Goal: Information Seeking & Learning: Learn about a topic

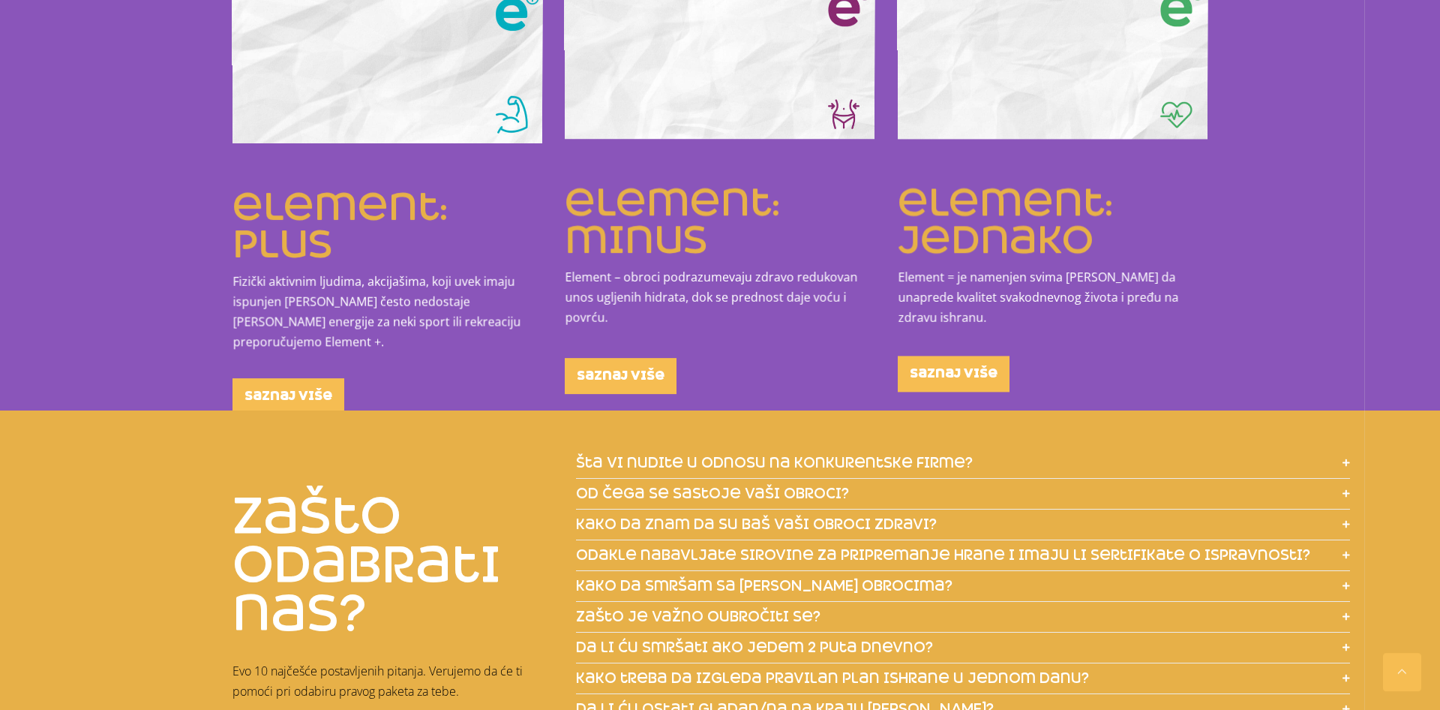
scroll to position [2142, 0]
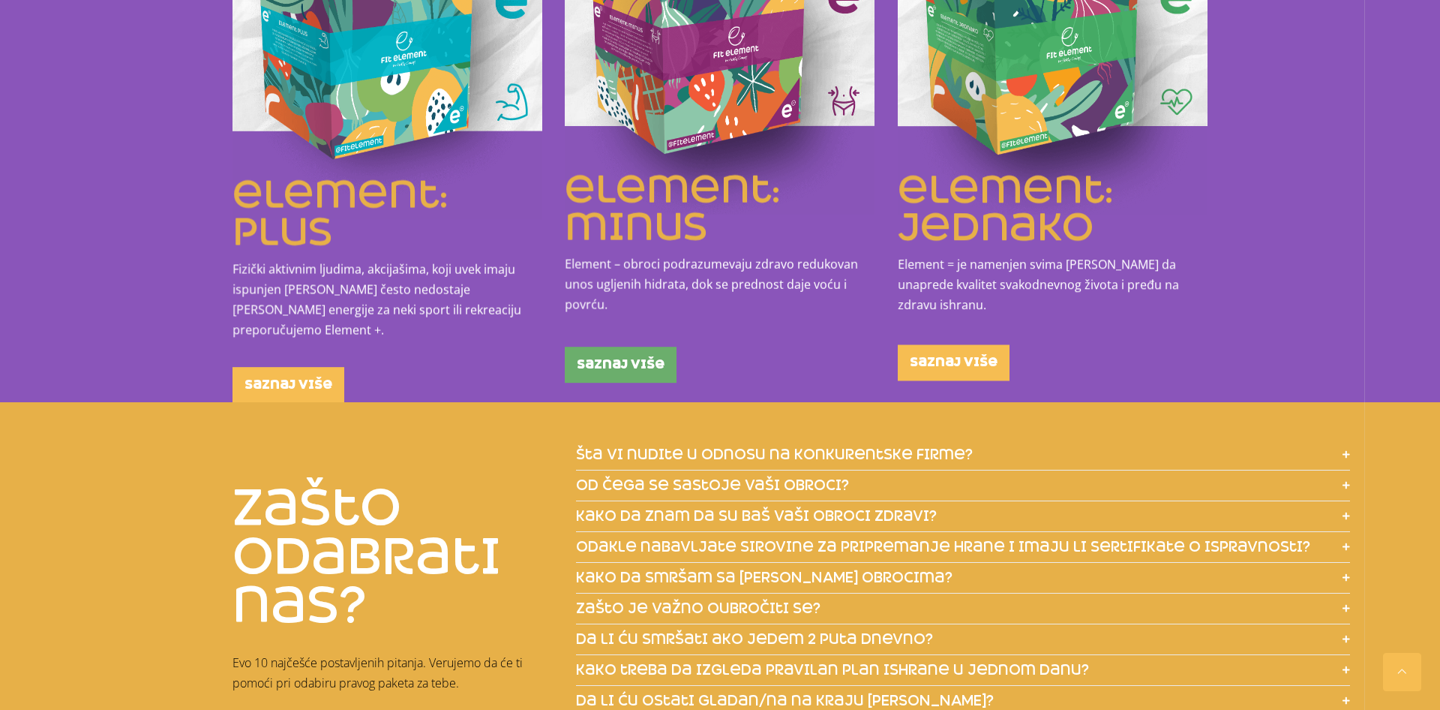
click at [641, 364] on span "saznaj više" at bounding box center [621, 365] width 88 height 12
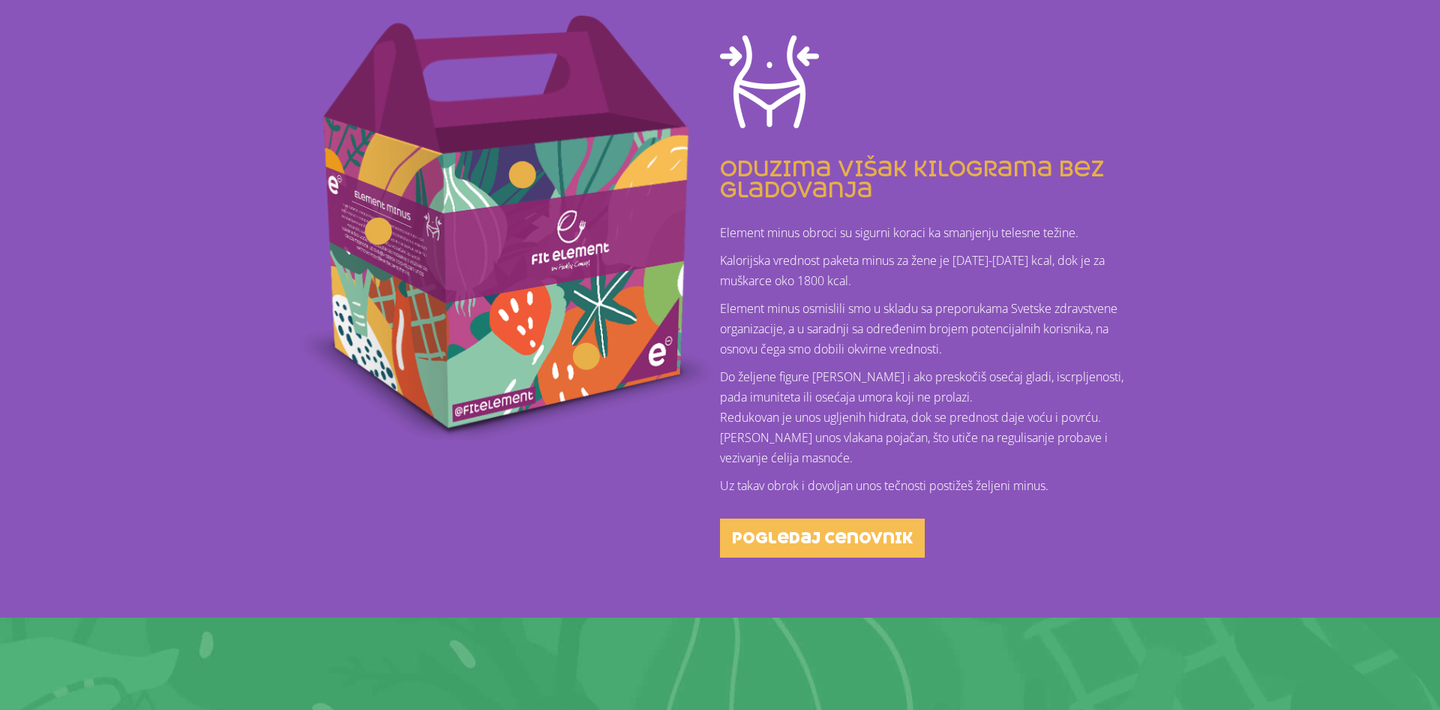
scroll to position [383, 0]
click at [826, 533] on span "pogledaj cenovnik" at bounding box center [822, 537] width 181 height 15
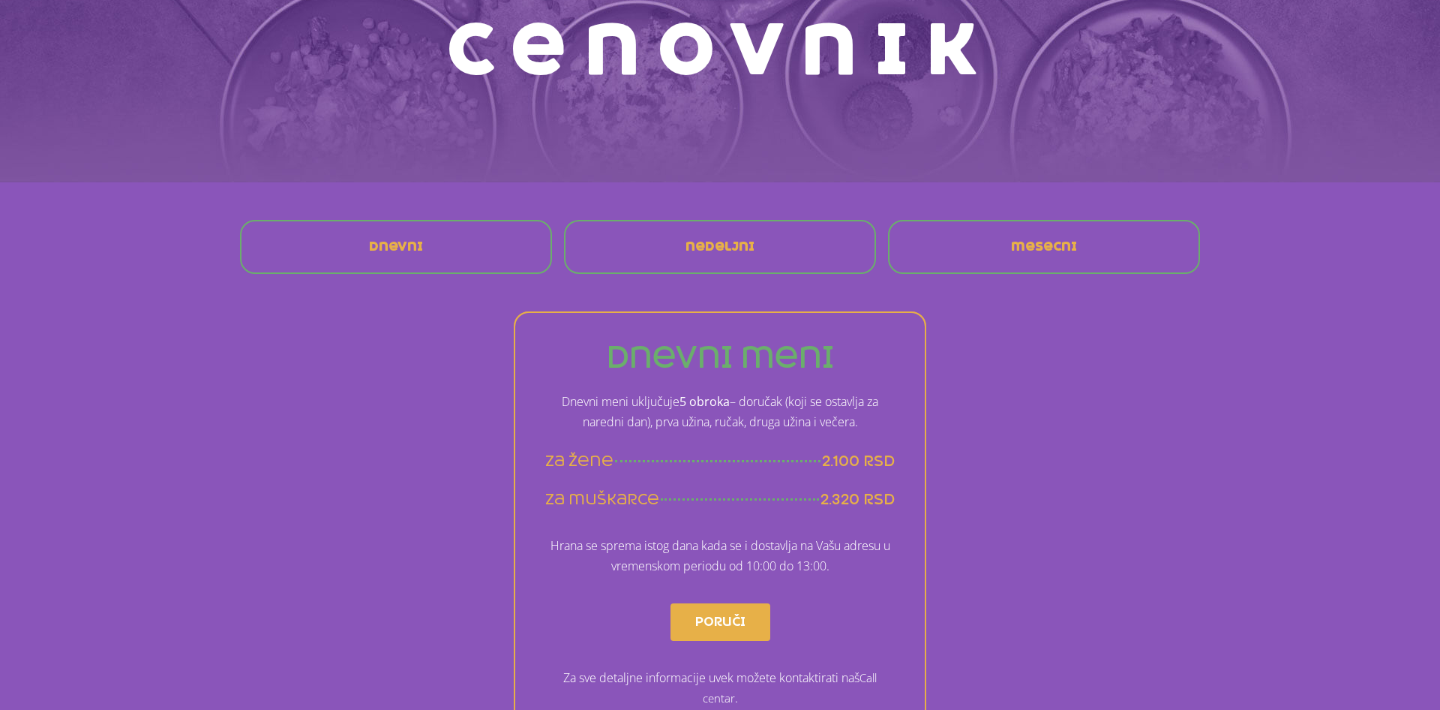
scroll to position [230, 0]
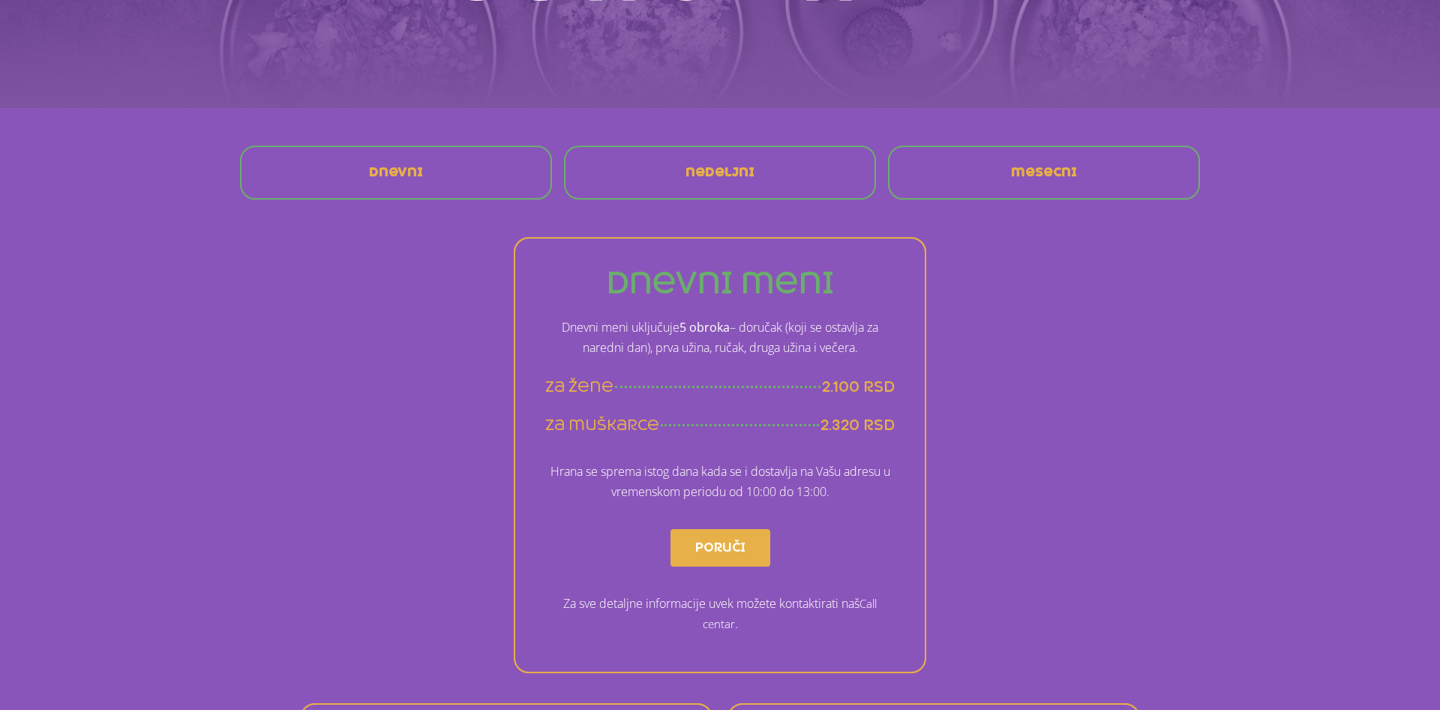
click at [734, 176] on span "nedeljni" at bounding box center [720, 173] width 69 height 12
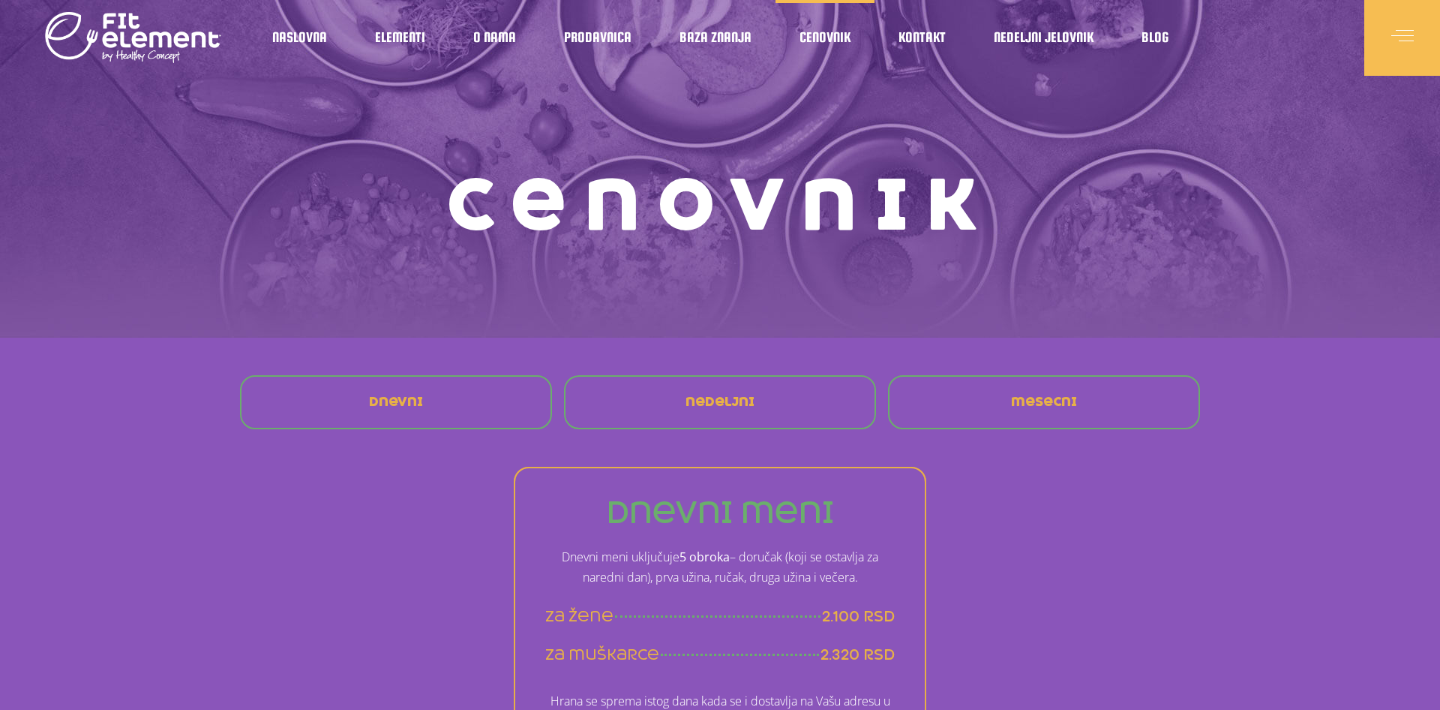
click at [1028, 404] on span "mesecni" at bounding box center [1044, 402] width 66 height 12
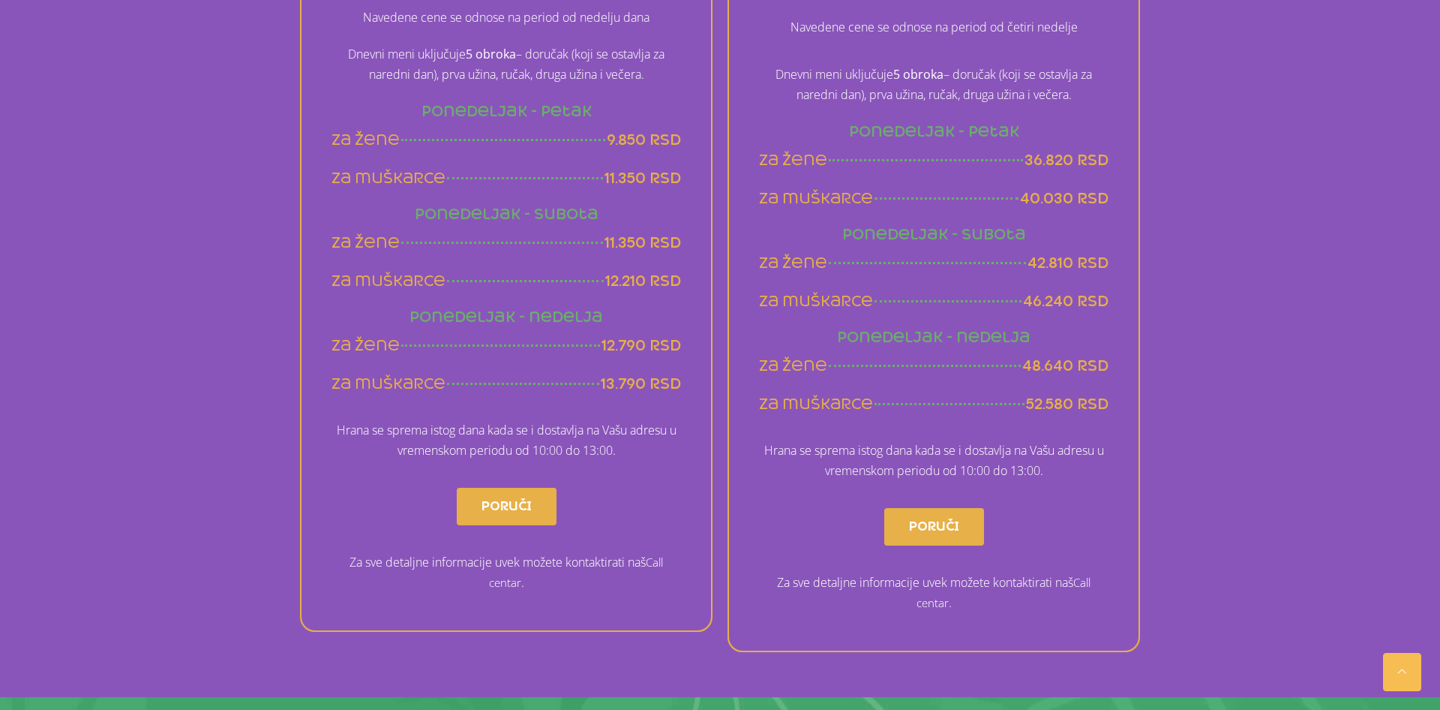
scroll to position [931, 0]
